Goal: Task Accomplishment & Management: Manage account settings

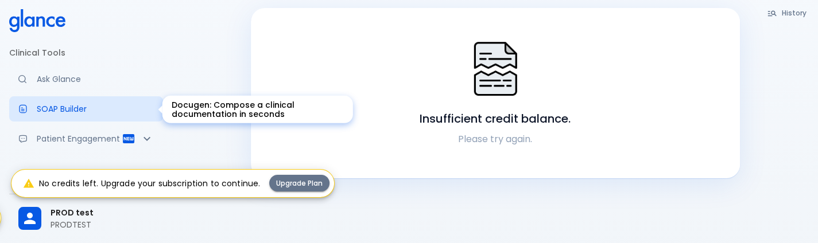
scroll to position [220, 0]
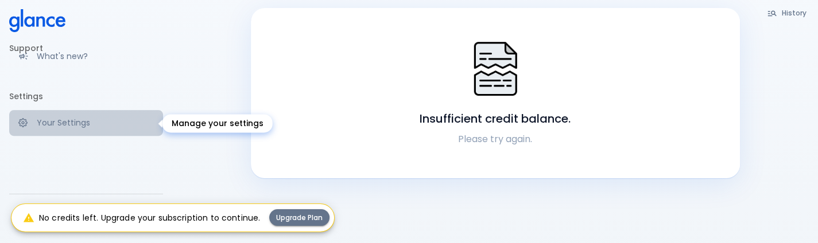
click at [102, 121] on p "Your Settings" at bounding box center [95, 122] width 117 height 11
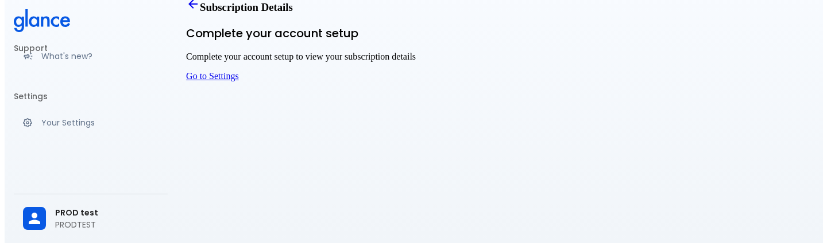
scroll to position [30, 0]
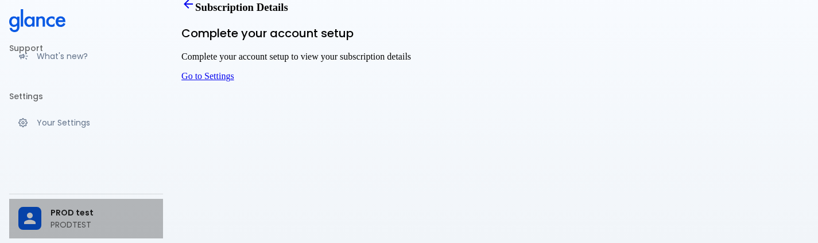
click at [44, 231] on div "PROD test PRODTEST" at bounding box center [86, 219] width 154 height 40
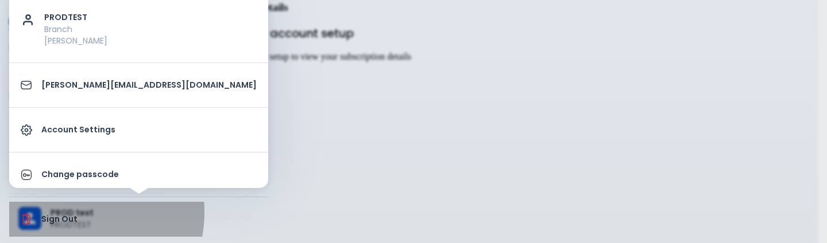
click at [65, 212] on li "Sign Out" at bounding box center [138, 219] width 259 height 35
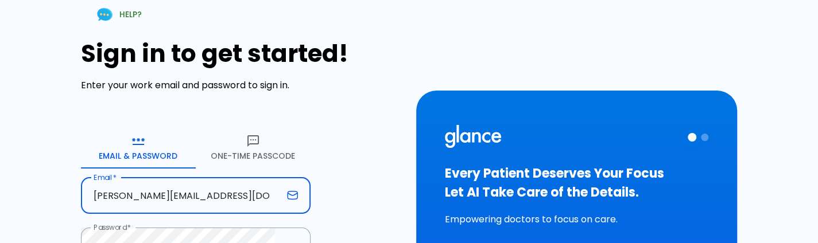
click at [168, 190] on input "[PERSON_NAME][EMAIL_ADDRESS][DOMAIN_NAME]" at bounding box center [181, 196] width 201 height 36
type input "[PERSON_NAME][EMAIL_ADDRESS][DOMAIN_NAME]"
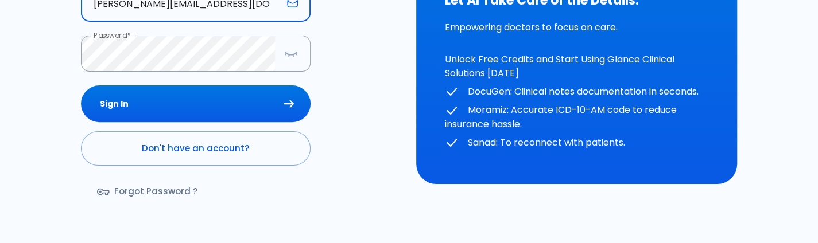
scroll to position [193, 0]
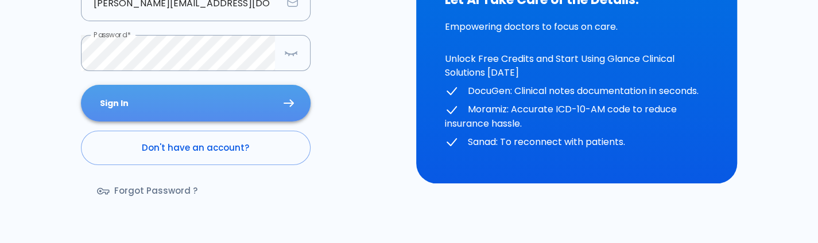
click at [227, 113] on button "Sign In" at bounding box center [196, 103] width 230 height 37
